Goal: Task Accomplishment & Management: Use online tool/utility

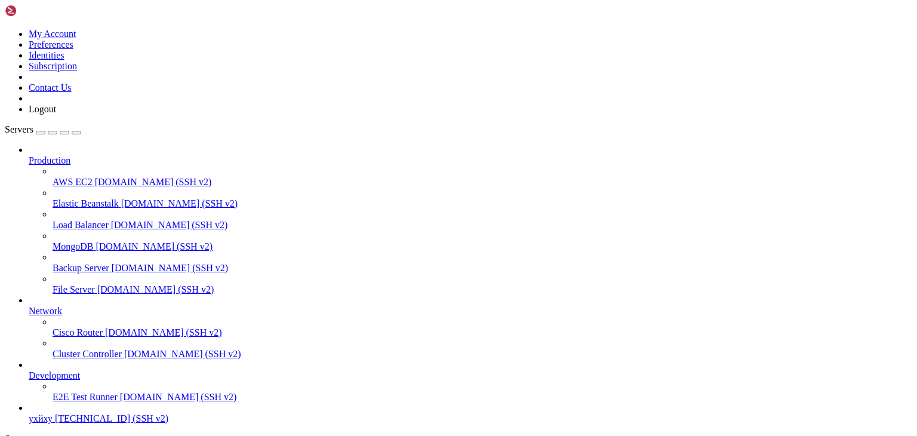
scroll to position [45, 0]
click at [53, 413] on span "ухйху" at bounding box center [41, 418] width 24 height 10
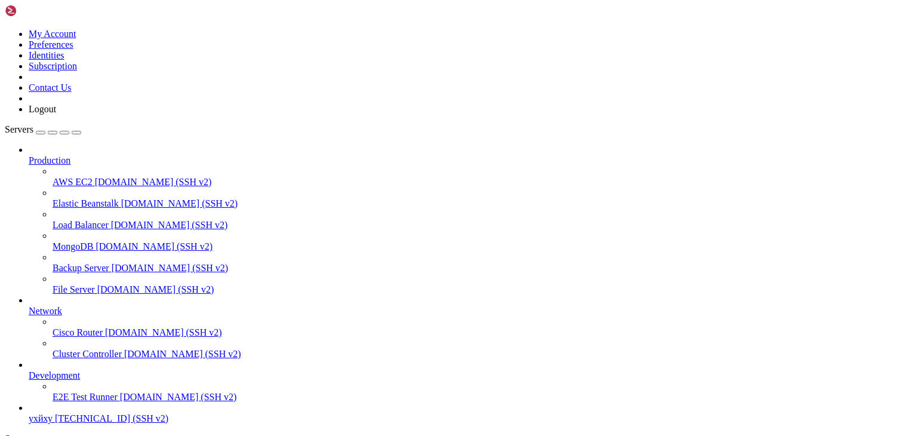
type input "/root"
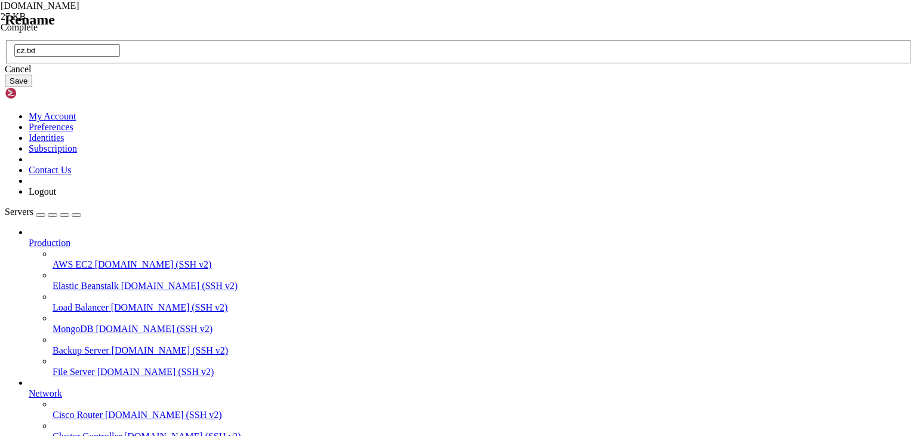
type input "cz.txt"
click at [32, 87] on button "Save" at bounding box center [18, 81] width 27 height 13
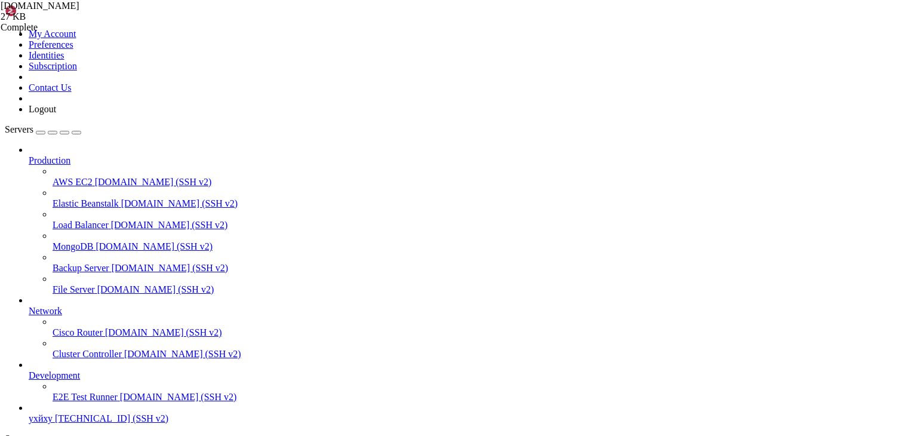
type textarea "# end"
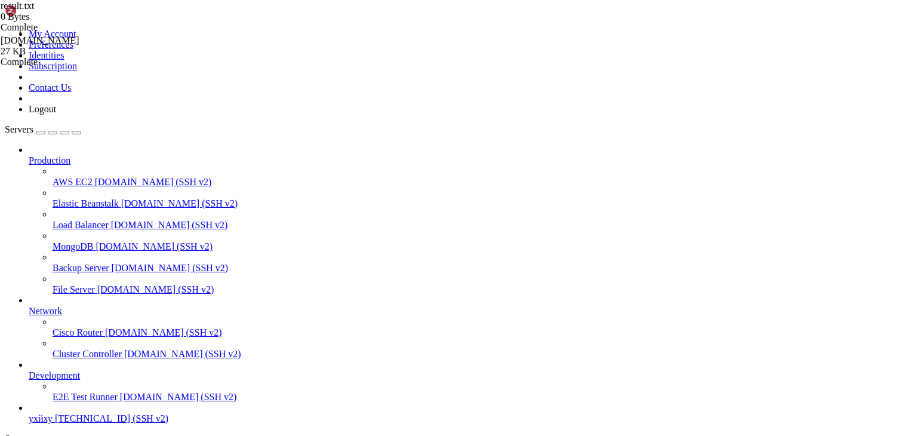
drag, startPoint x: 219, startPoint y: 937, endPoint x: -145, endPoint y: 793, distance: 391.0
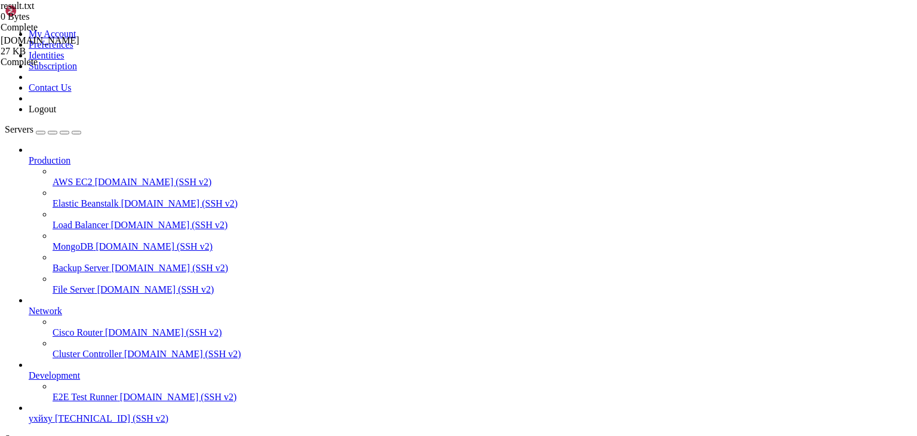
click at [89, 413] on link "ухйху [TECHNICAL_ID] (SSH v2)" at bounding box center [471, 418] width 884 height 11
click at [53, 413] on span "ухйху" at bounding box center [41, 418] width 24 height 10
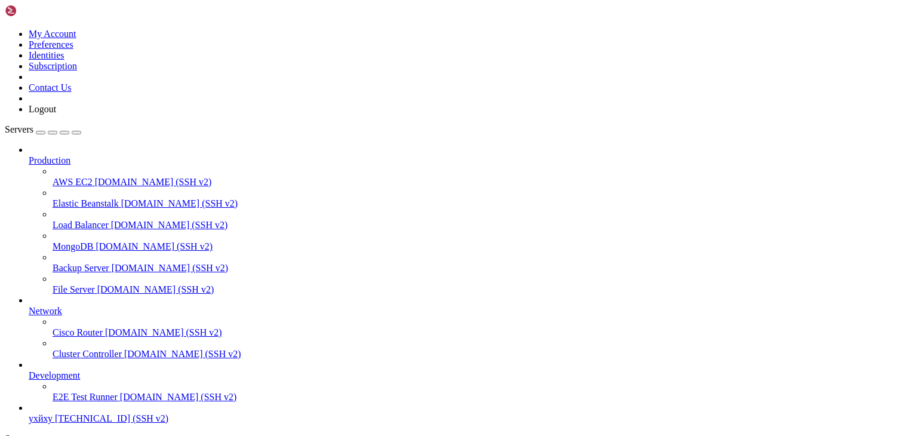
click at [53, 413] on span "ухйху" at bounding box center [41, 418] width 24 height 10
type input "/root"
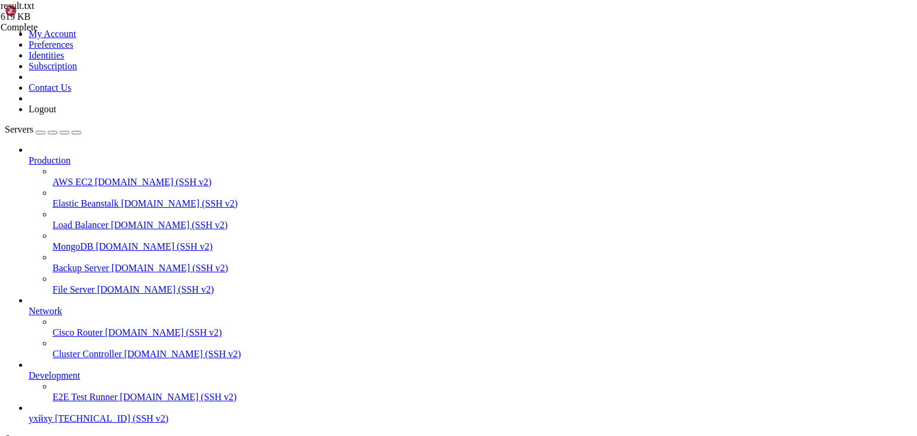
type textarea "# end"
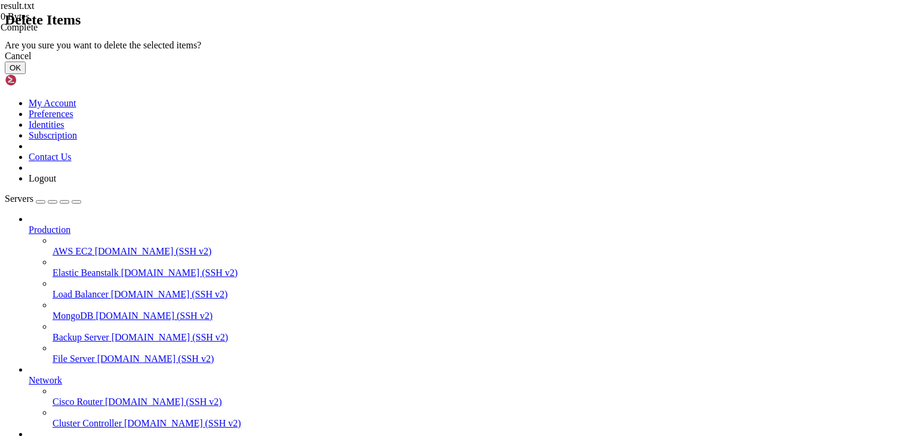
drag, startPoint x: 594, startPoint y: 263, endPoint x: 576, endPoint y: 263, distance: 17.3
click at [26, 74] on button "OK" at bounding box center [15, 68] width 21 height 13
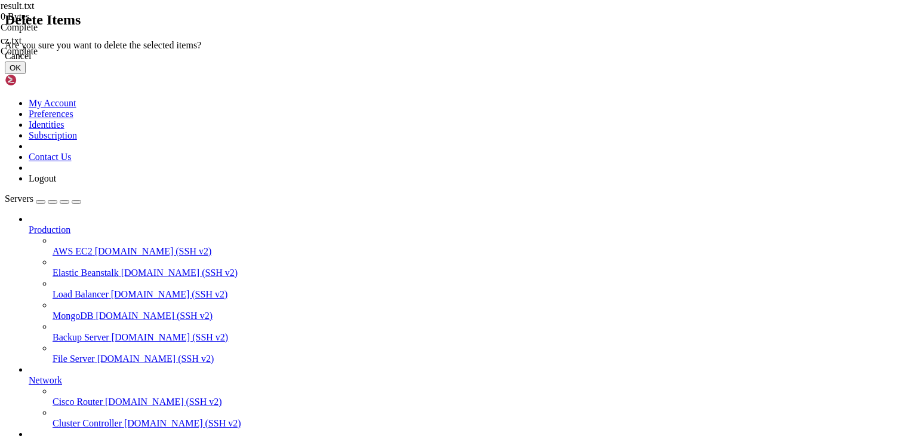
click at [26, 74] on button "OK" at bounding box center [15, 68] width 21 height 13
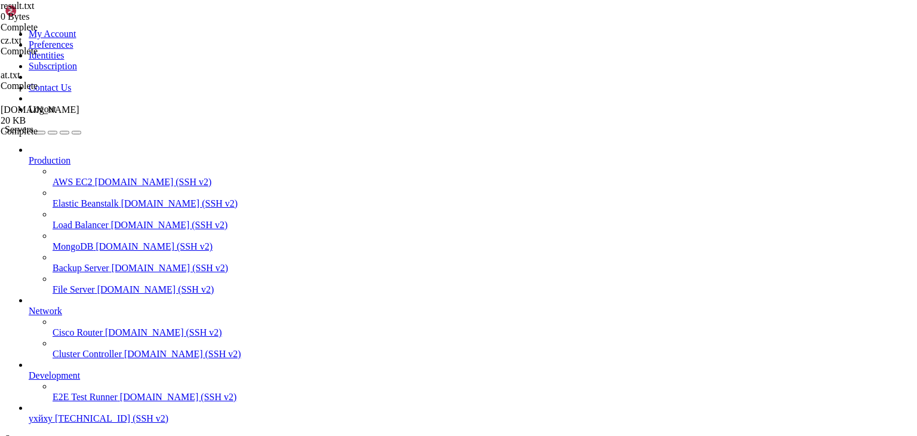
click at [843, 366] on div "result.txt 0 Bytes Complete cz.txt Complete at.txt Complete [DOMAIN_NAME] 20 KB…" at bounding box center [458, 218] width 917 height 436
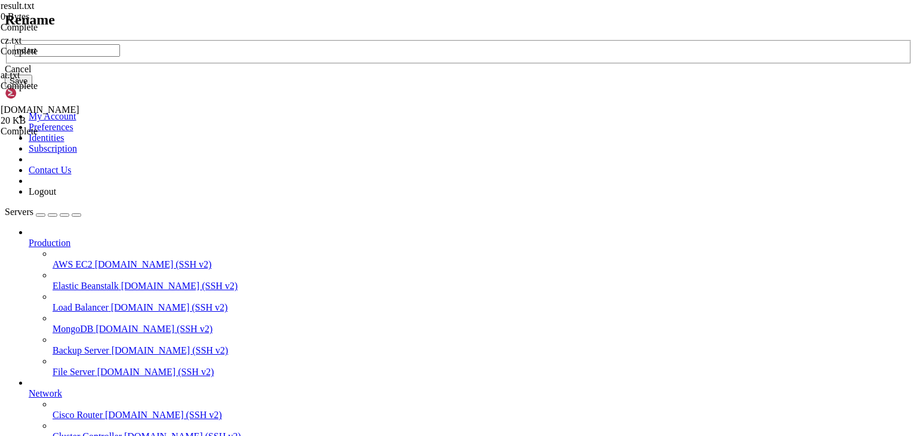
type input "no.txt"
click at [32, 87] on button "Save" at bounding box center [18, 81] width 27 height 13
